Goal: Manage account settings

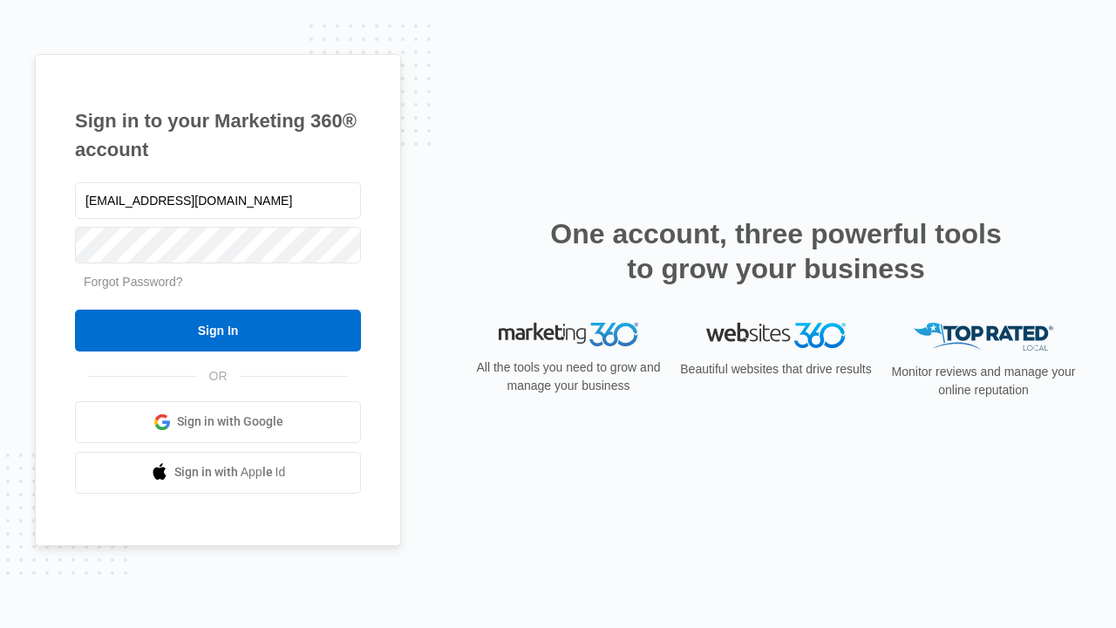
type input "[EMAIL_ADDRESS][DOMAIN_NAME]"
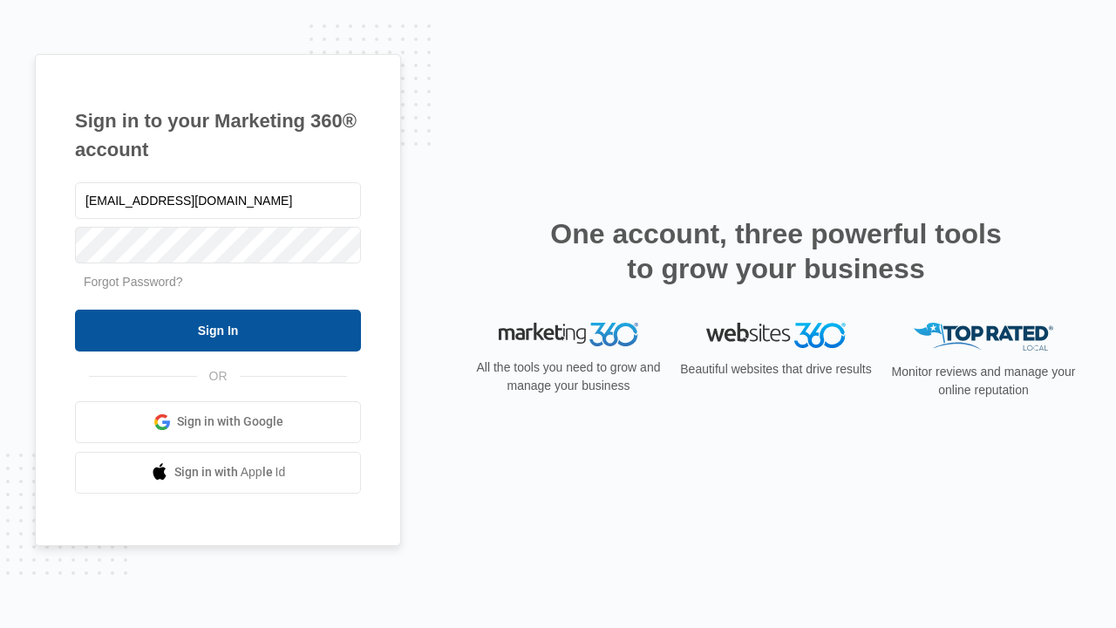
click at [218, 329] on input "Sign In" at bounding box center [218, 330] width 286 height 42
